Goal: Task Accomplishment & Management: Use online tool/utility

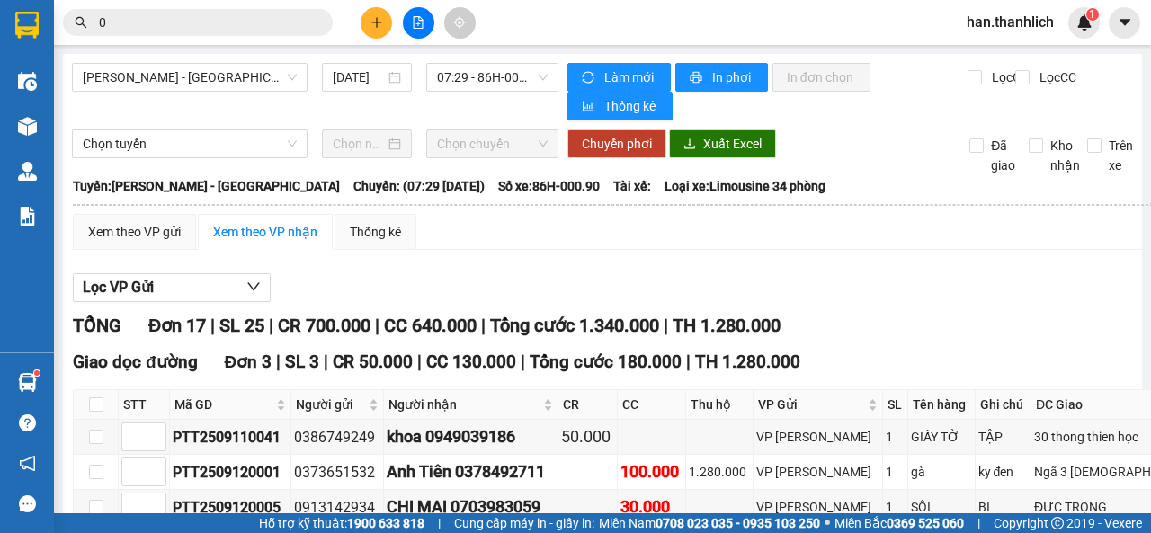
scroll to position [409, 0]
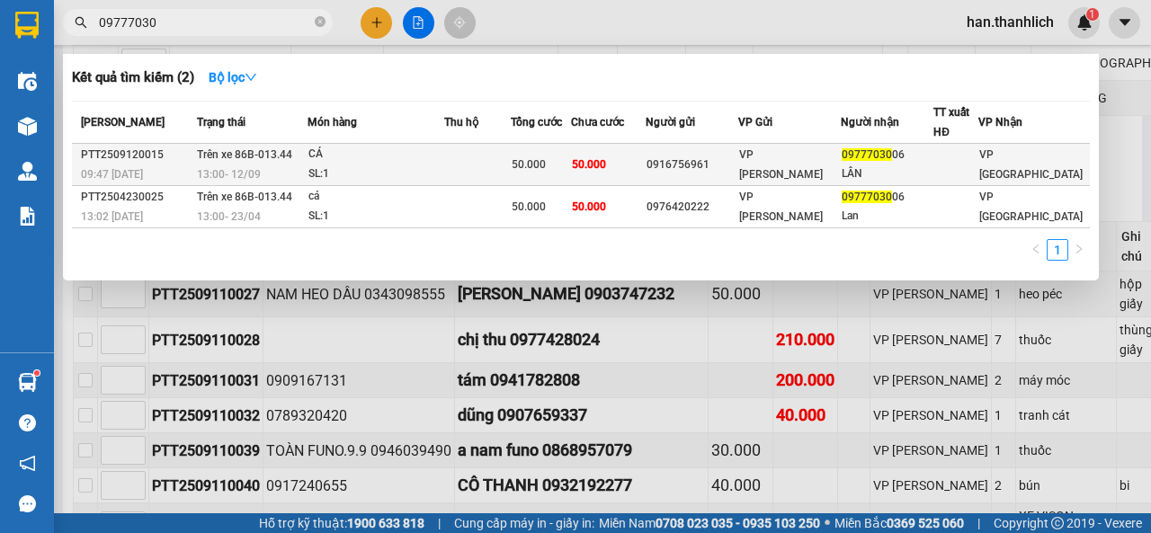
type input "09777030"
click at [490, 172] on td at bounding box center [477, 165] width 67 height 42
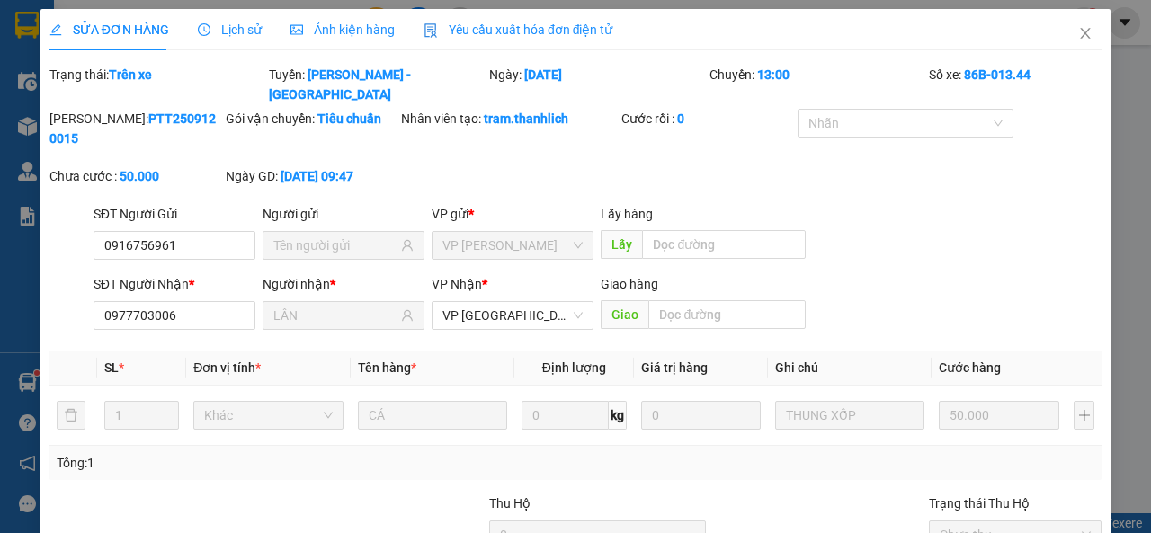
type input "0916756961"
type input "0977703006"
type input "LÂN"
type input "50.000"
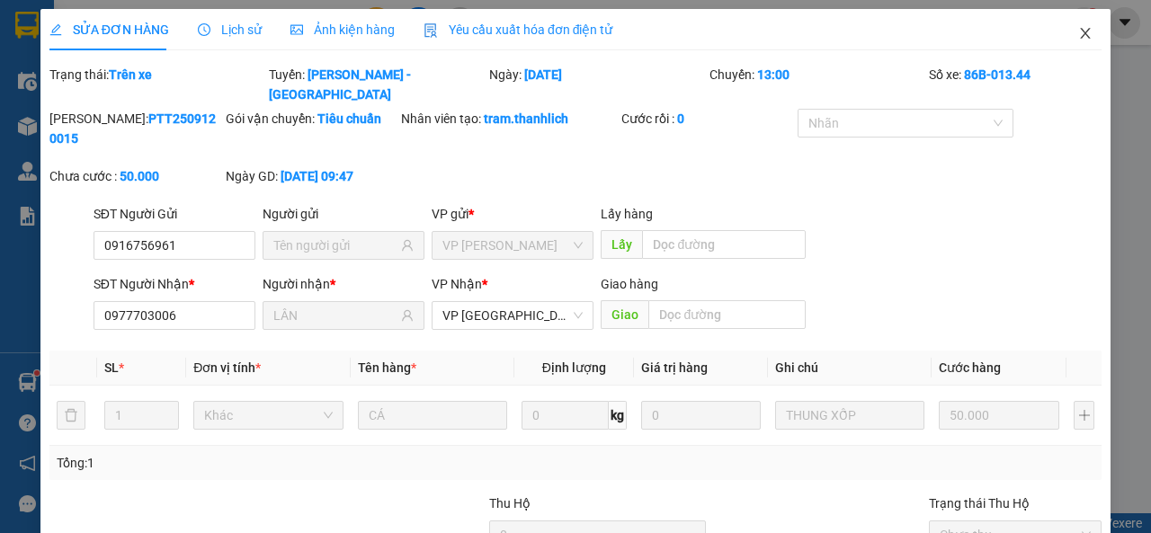
click at [1081, 31] on icon "close" at bounding box center [1086, 33] width 10 height 11
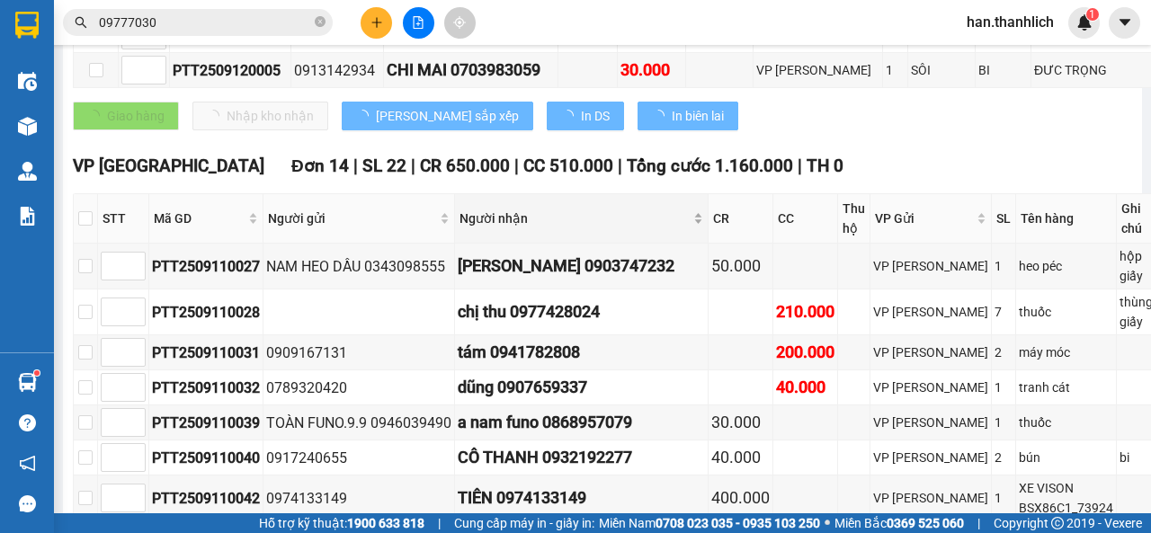
scroll to position [450, 0]
